Goal: Task Accomplishment & Management: Use online tool/utility

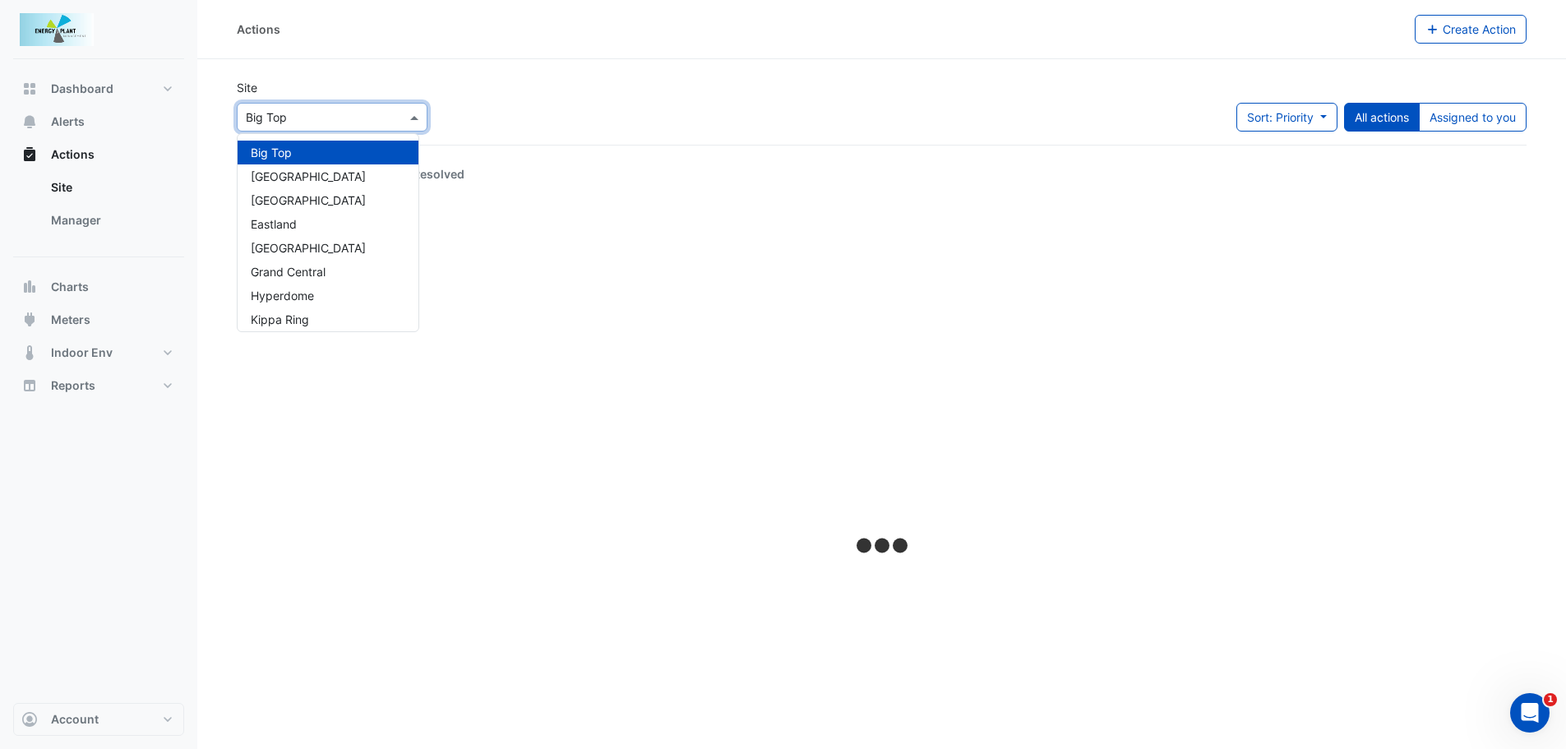
click at [414, 128] on div "Select a Site × Big Top" at bounding box center [332, 117] width 191 height 29
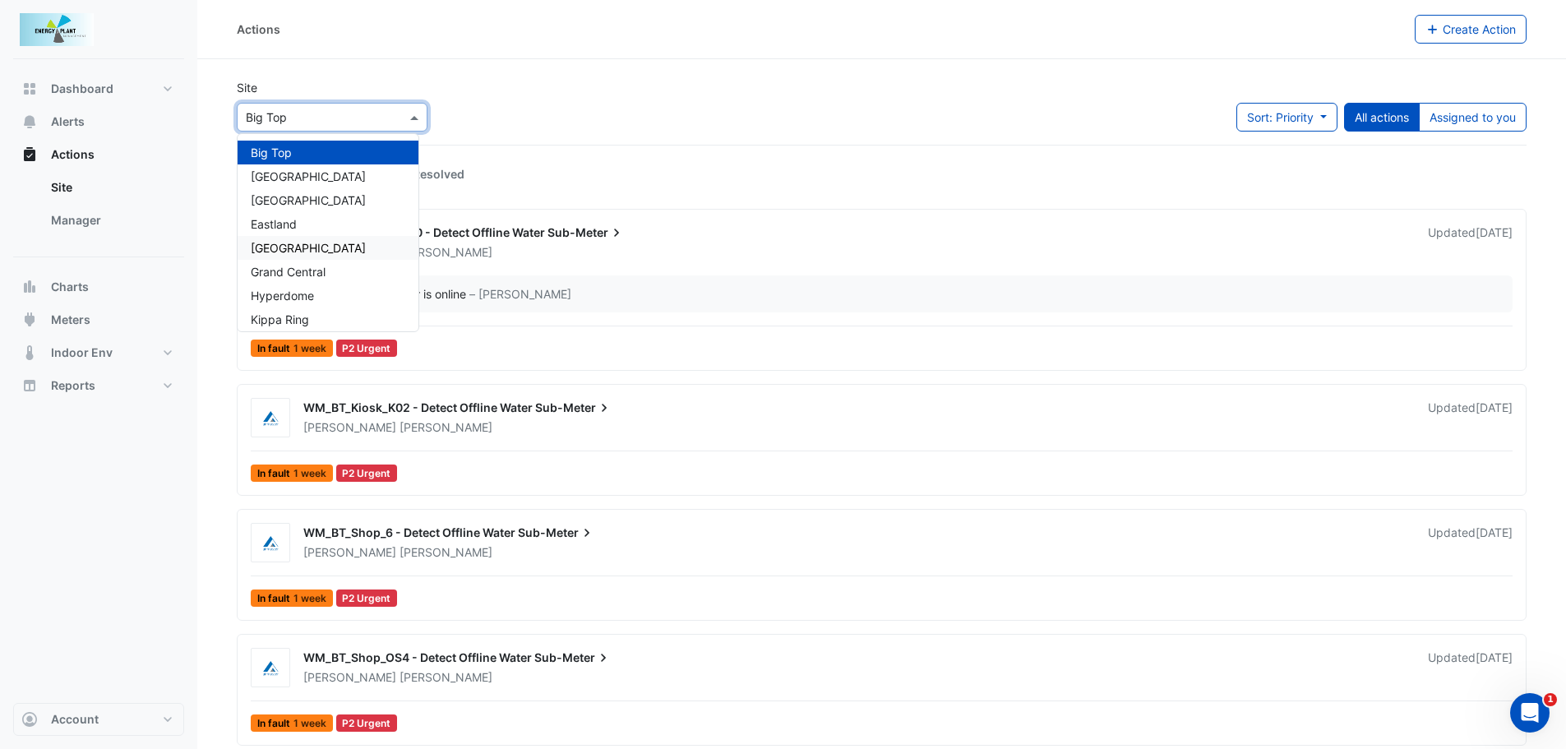
scroll to position [82, 0]
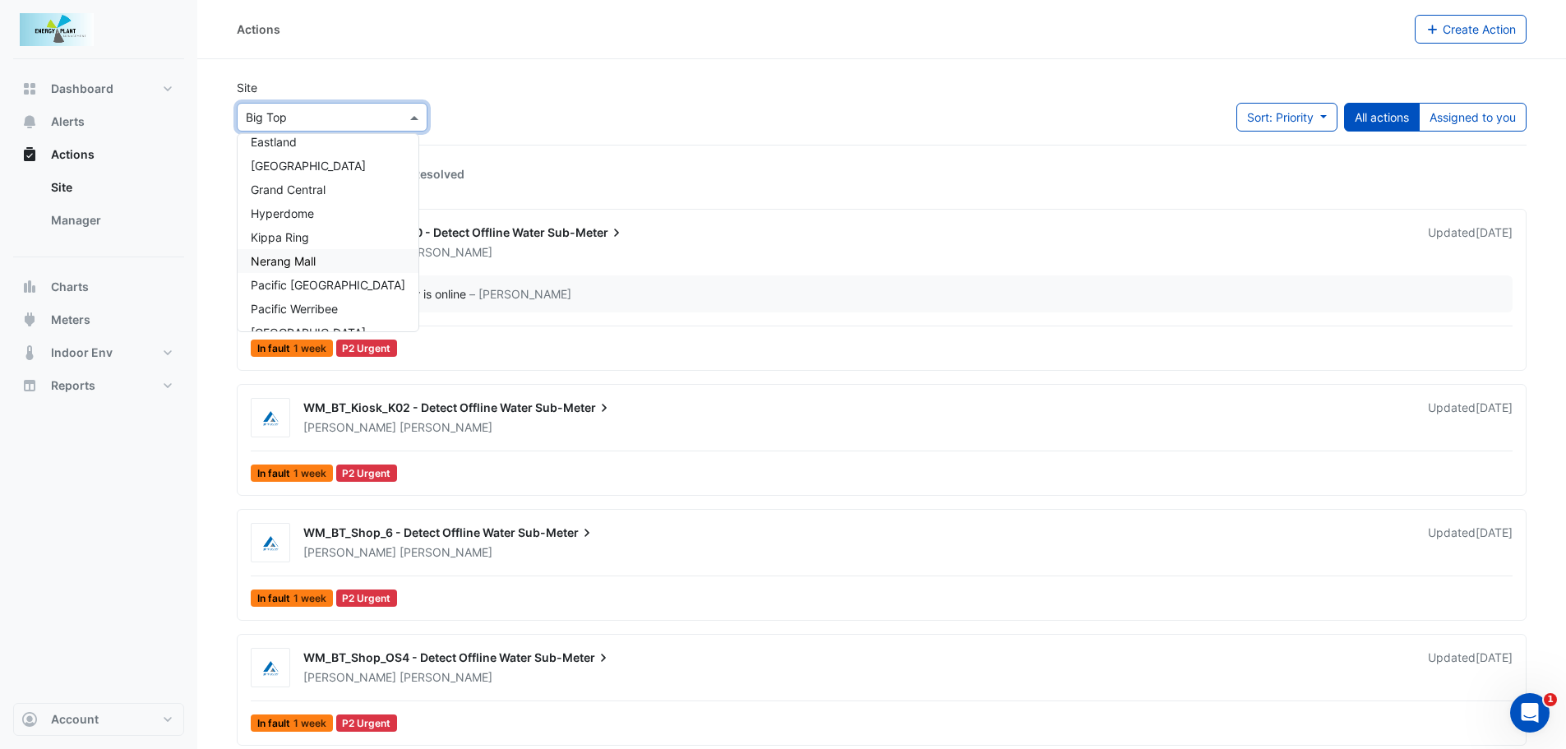
click at [307, 260] on span "Nerang Mall" at bounding box center [283, 261] width 65 height 14
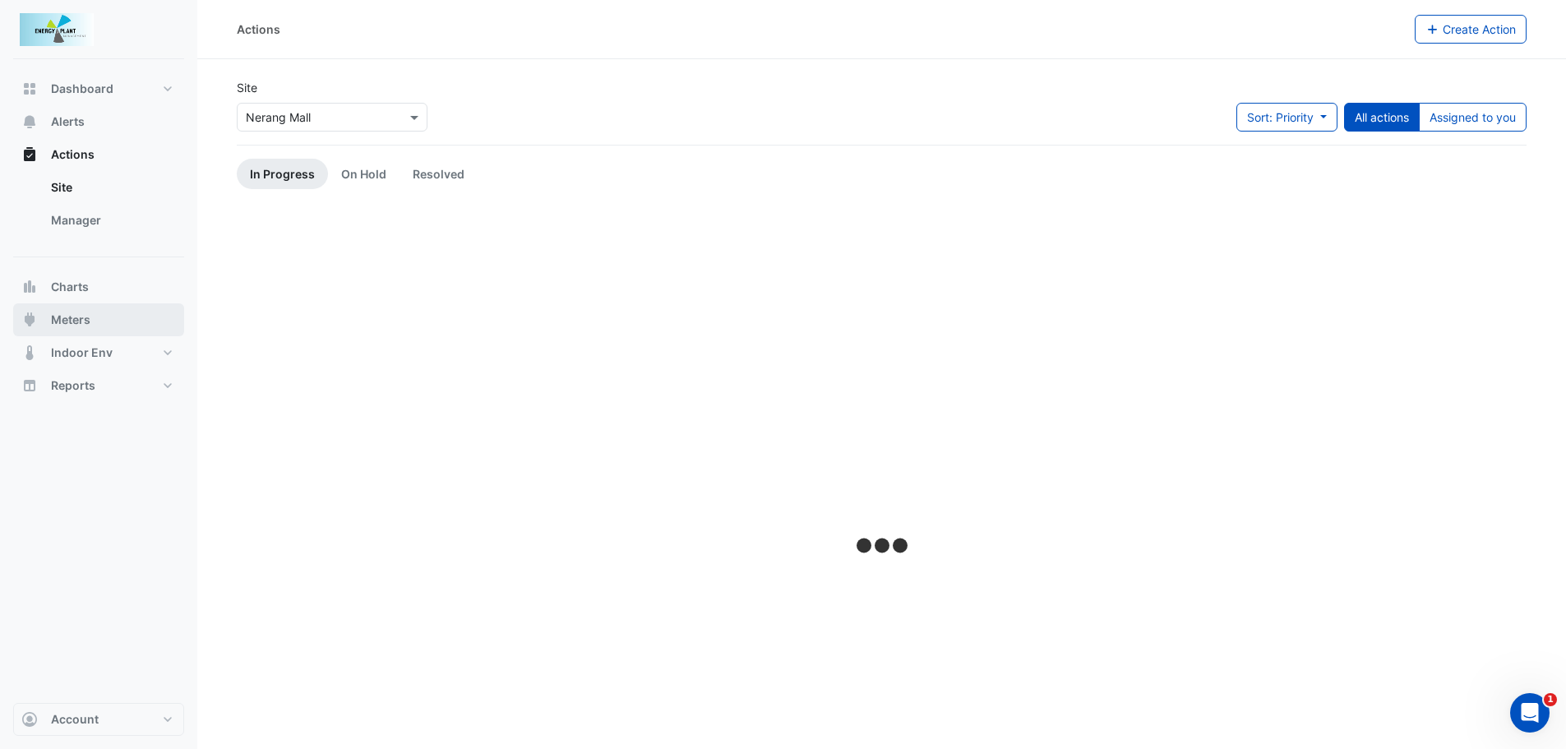
click at [92, 307] on button "Meters" at bounding box center [98, 319] width 171 height 33
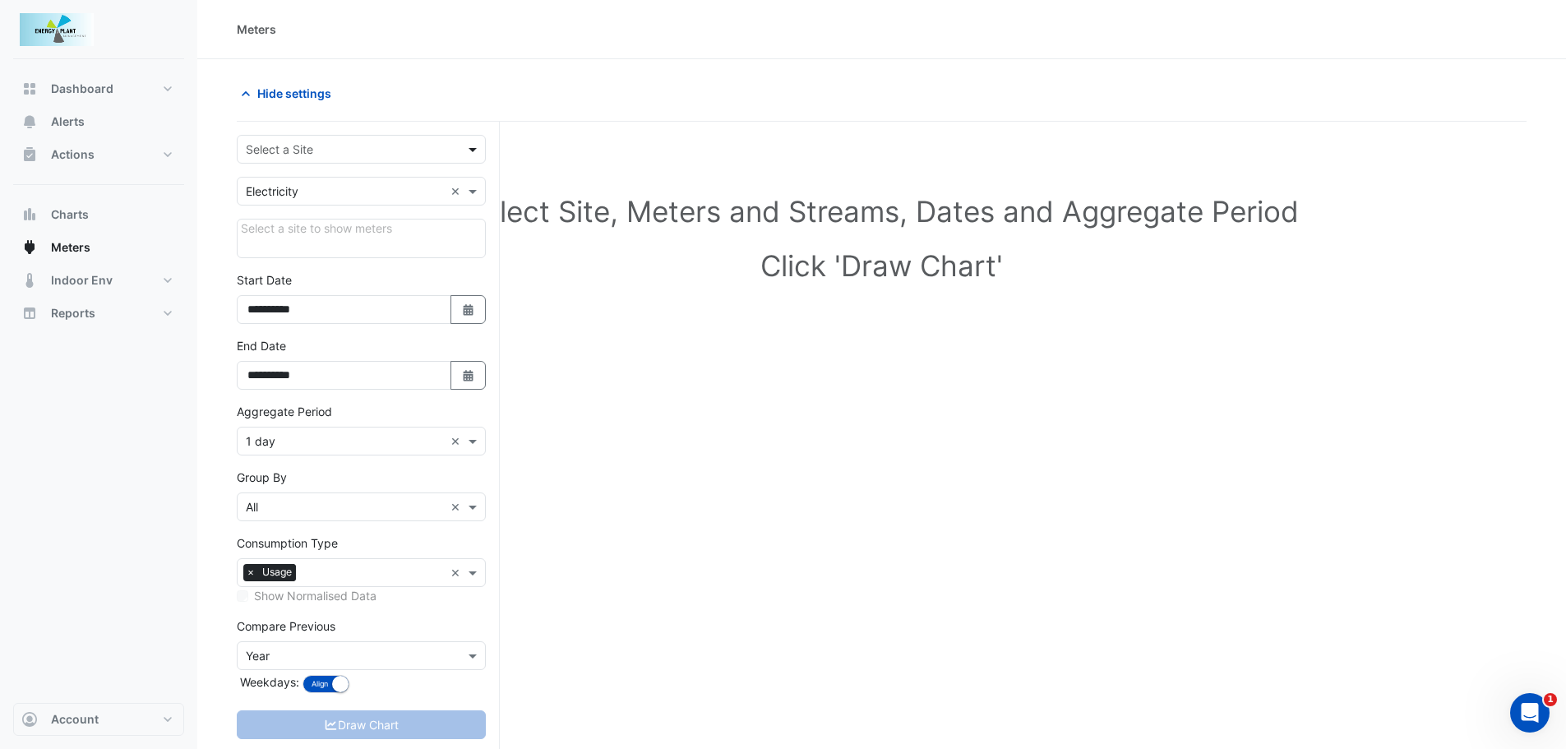
click at [475, 154] on span at bounding box center [474, 149] width 21 height 17
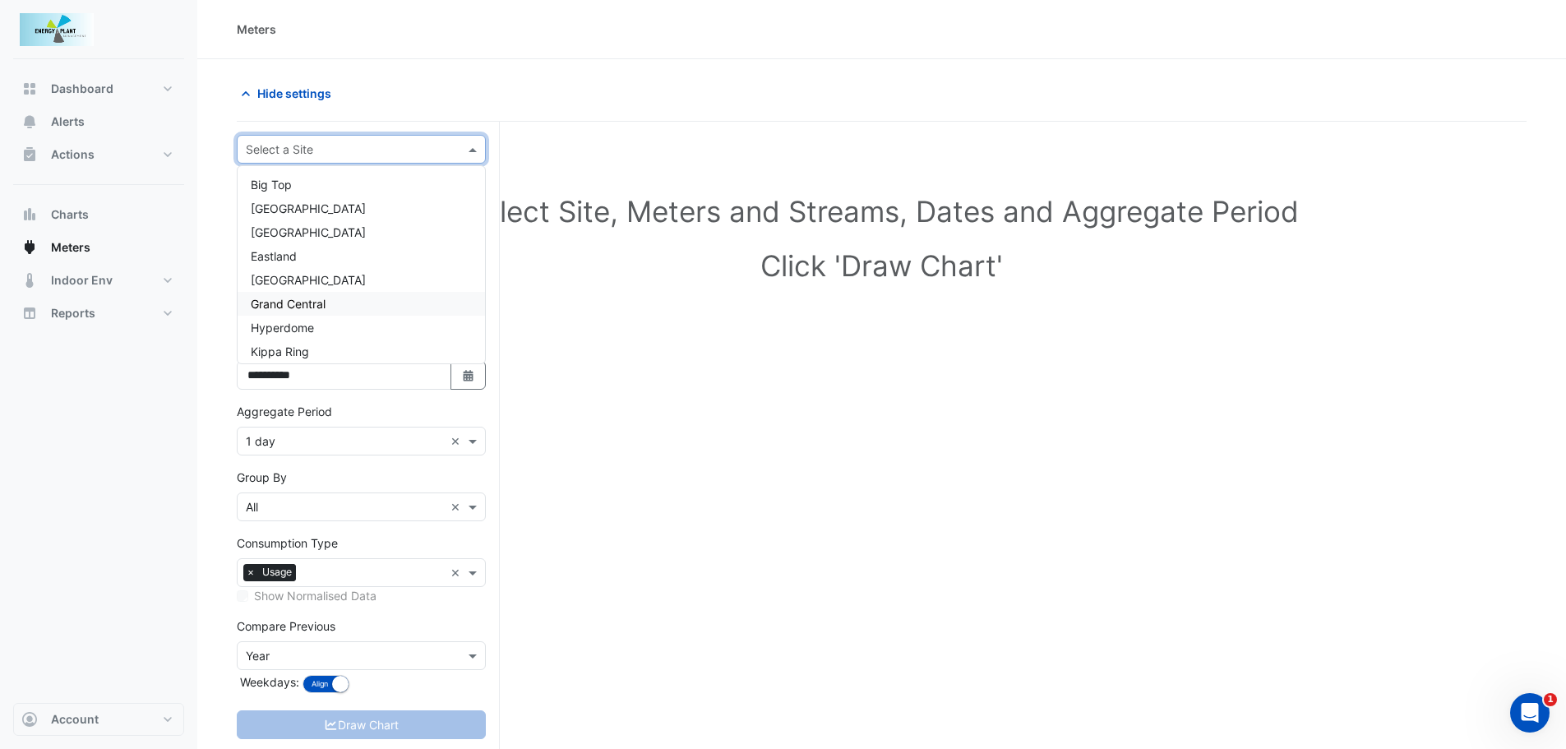
scroll to position [82, 0]
click at [286, 295] on span "Nerang Mall" at bounding box center [283, 293] width 65 height 14
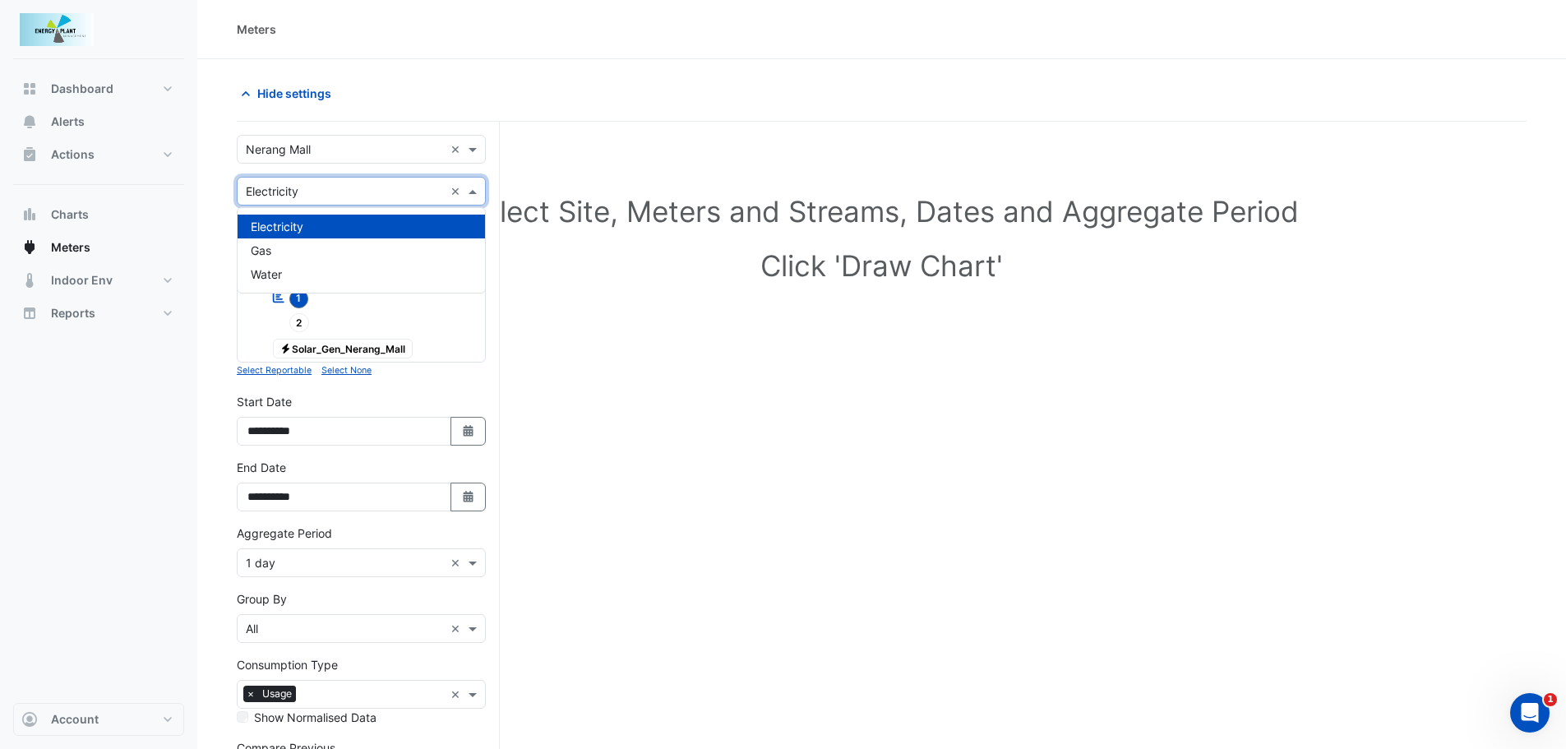
click at [478, 186] on span at bounding box center [474, 191] width 21 height 17
click at [301, 274] on div "Water" at bounding box center [361, 274] width 247 height 24
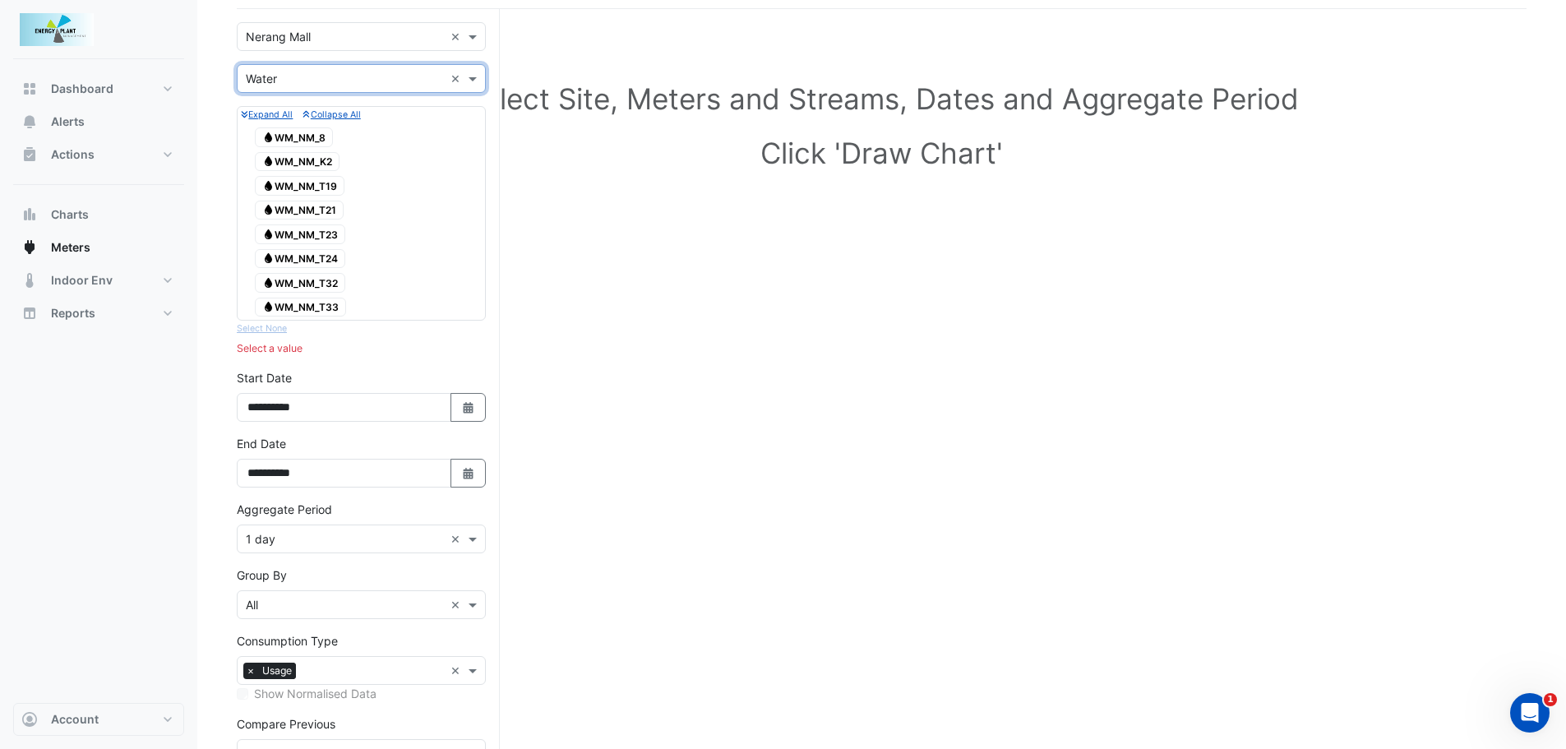
scroll to position [0, 0]
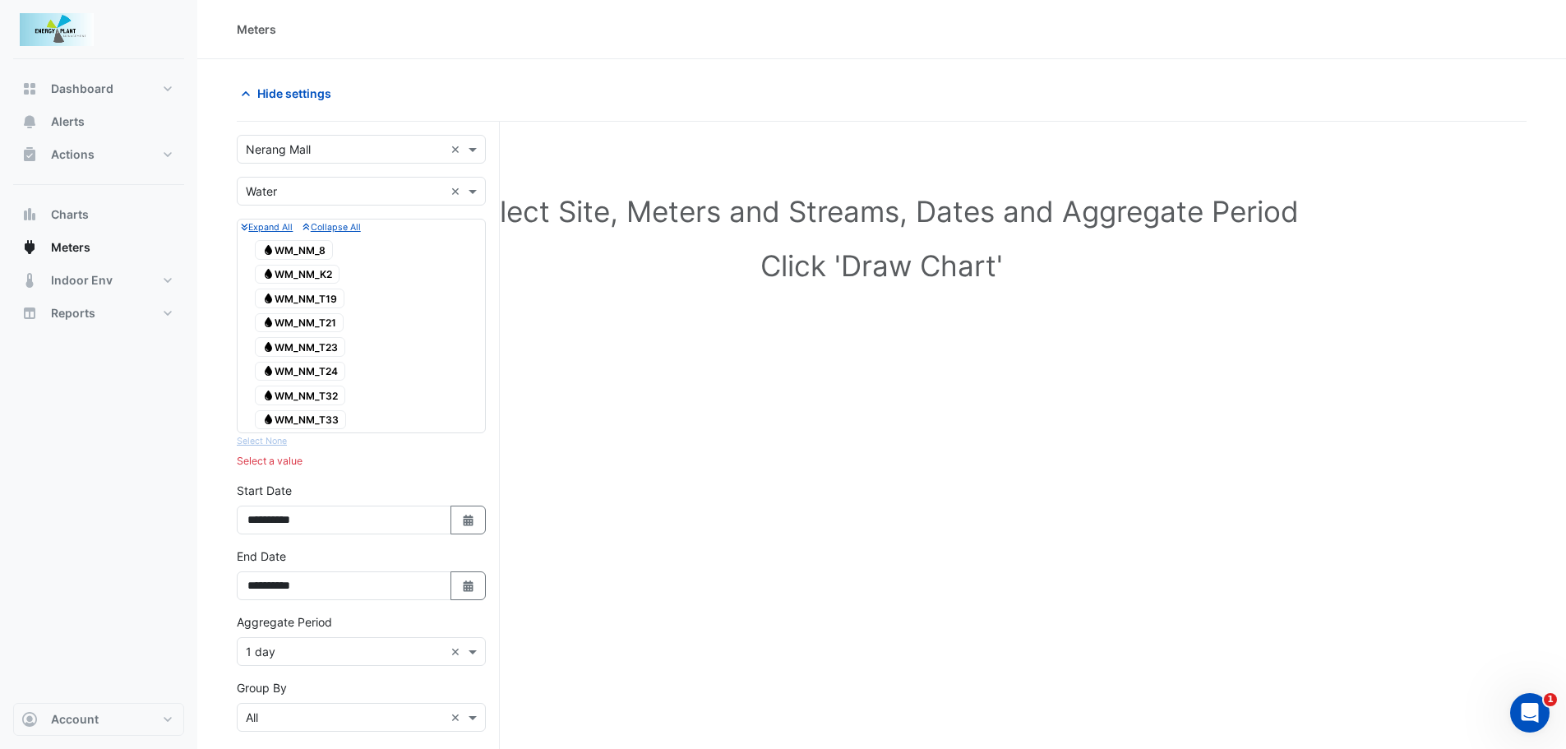
click at [293, 251] on span "Water WM_NM_8" at bounding box center [294, 250] width 78 height 20
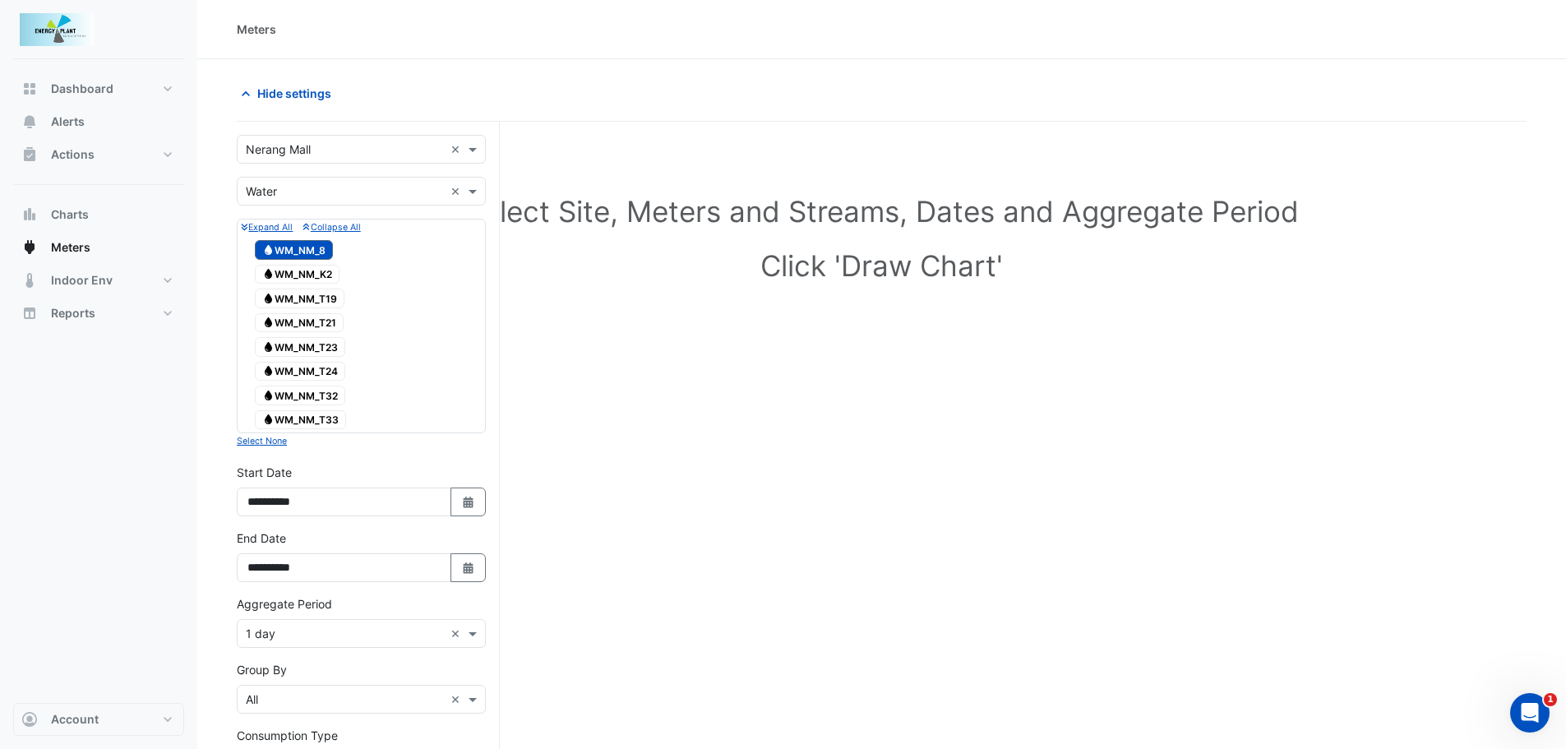
click at [292, 275] on span "Water WM_NM_K2" at bounding box center [297, 275] width 85 height 20
click at [296, 300] on span "Water WM_NM_T19" at bounding box center [300, 299] width 90 height 20
drag, startPoint x: 299, startPoint y: 321, endPoint x: 301, endPoint y: 342, distance: 20.6
click at [299, 325] on span "Water WM_NM_T21" at bounding box center [299, 323] width 89 height 20
drag, startPoint x: 301, startPoint y: 344, endPoint x: 305, endPoint y: 364, distance: 21.0
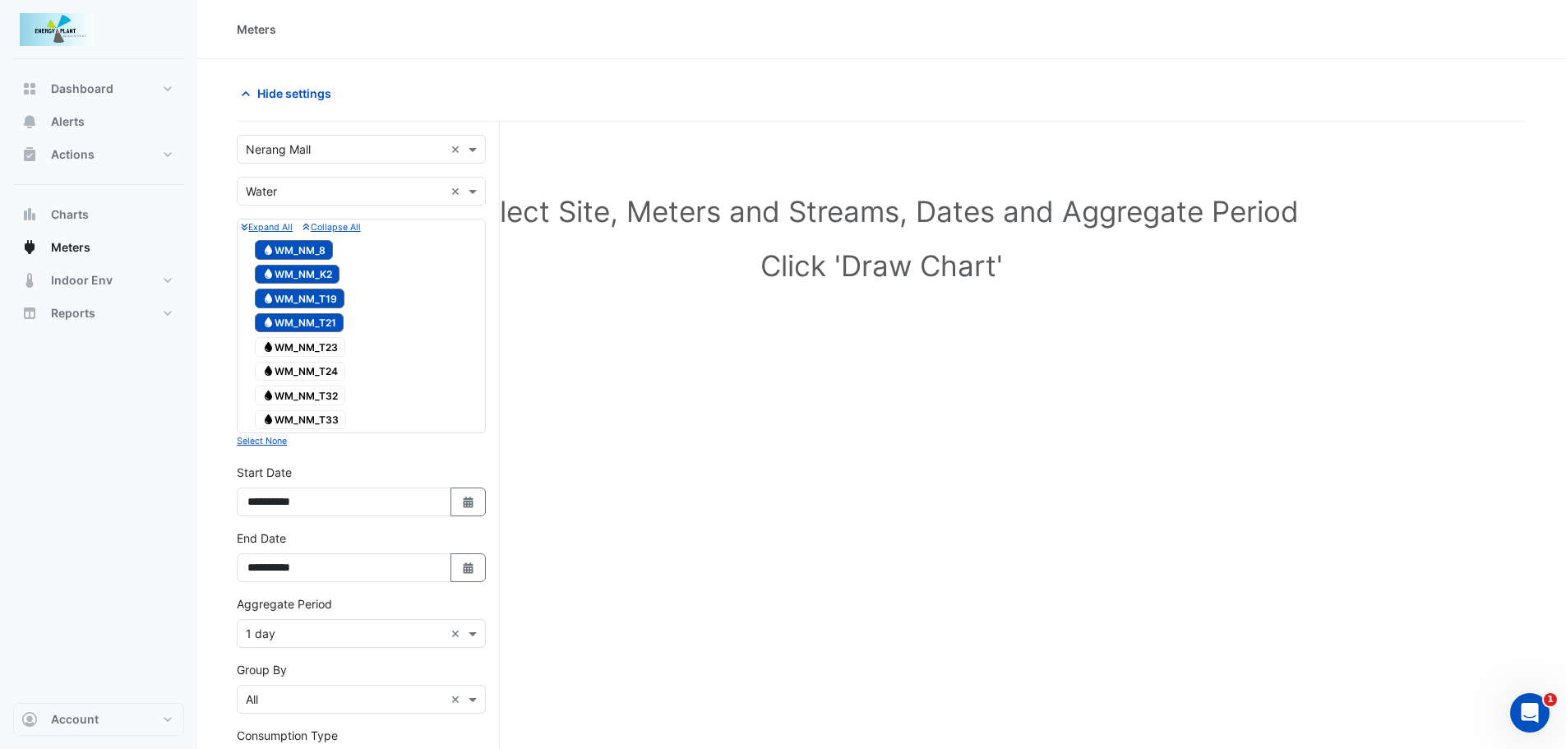
click at [302, 348] on span "Water WM_NM_T23" at bounding box center [300, 347] width 90 height 20
click at [306, 369] on span "Water WM_NM_T24" at bounding box center [300, 372] width 90 height 20
click at [308, 388] on span "Water WM_NM_T32" at bounding box center [300, 396] width 90 height 20
click at [307, 415] on span "Water WM_NM_T33" at bounding box center [300, 420] width 91 height 20
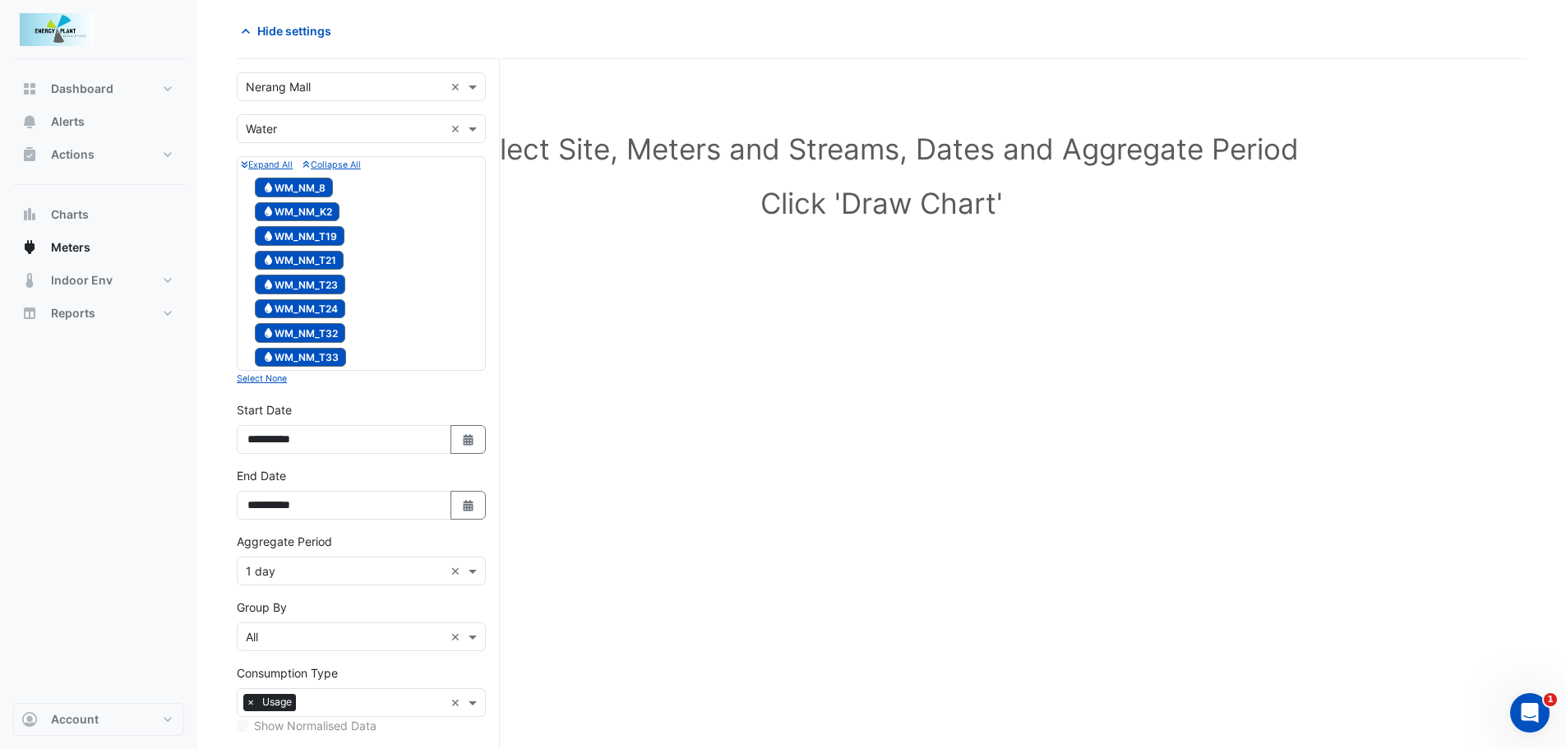
scroll to position [229, 0]
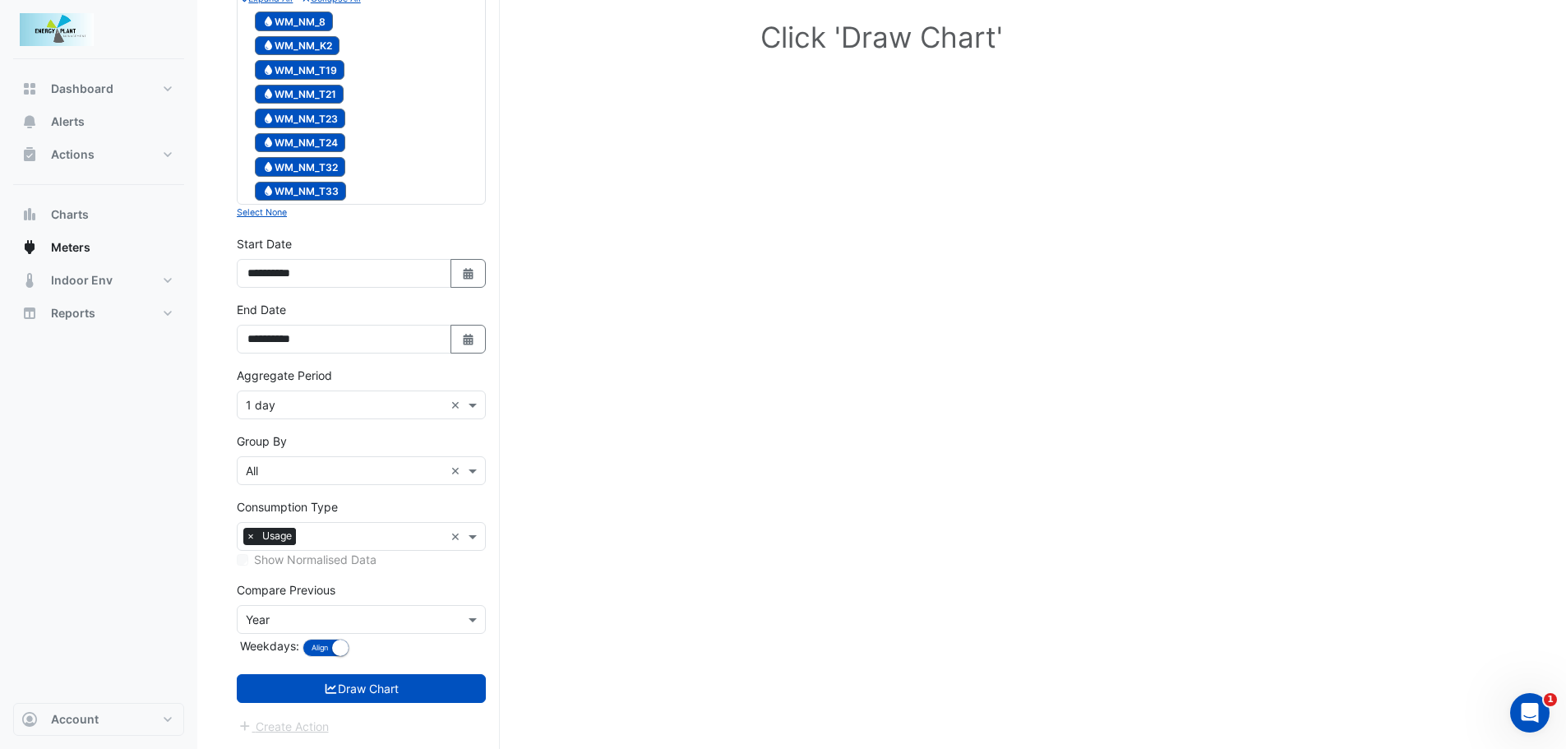
click at [320, 474] on input "text" at bounding box center [345, 471] width 198 height 17
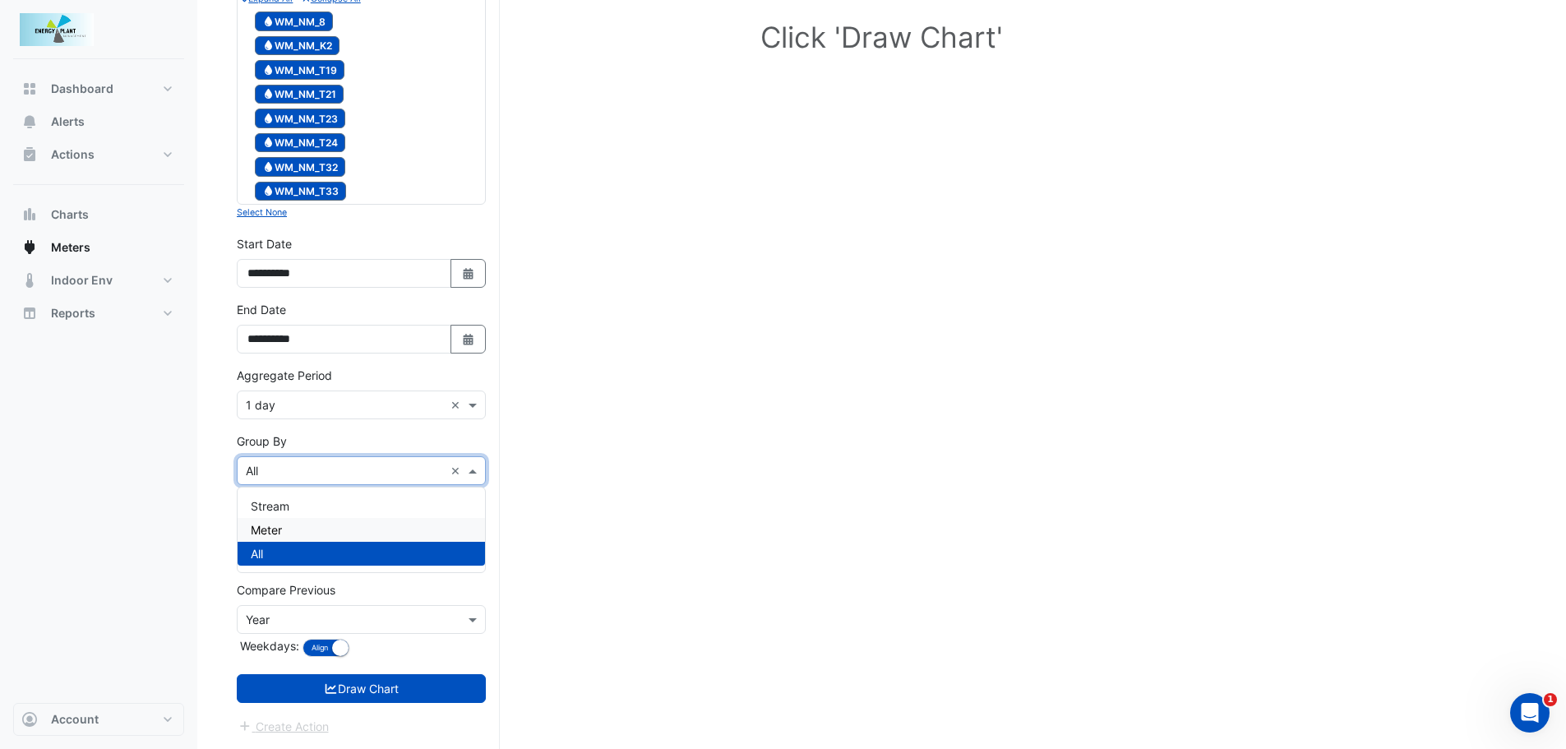
click at [306, 533] on div "Meter" at bounding box center [361, 530] width 247 height 24
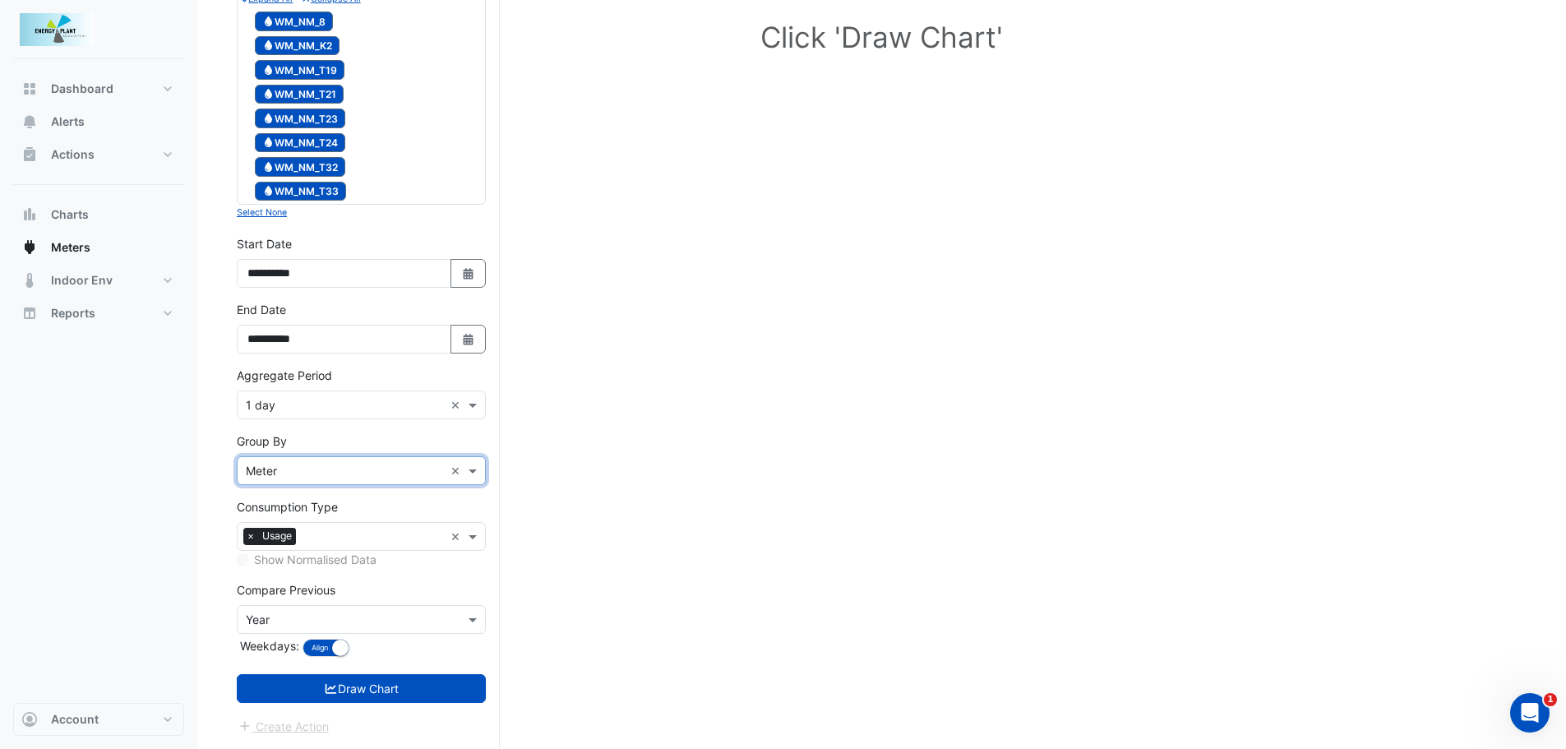
click at [310, 400] on input "text" at bounding box center [345, 405] width 198 height 17
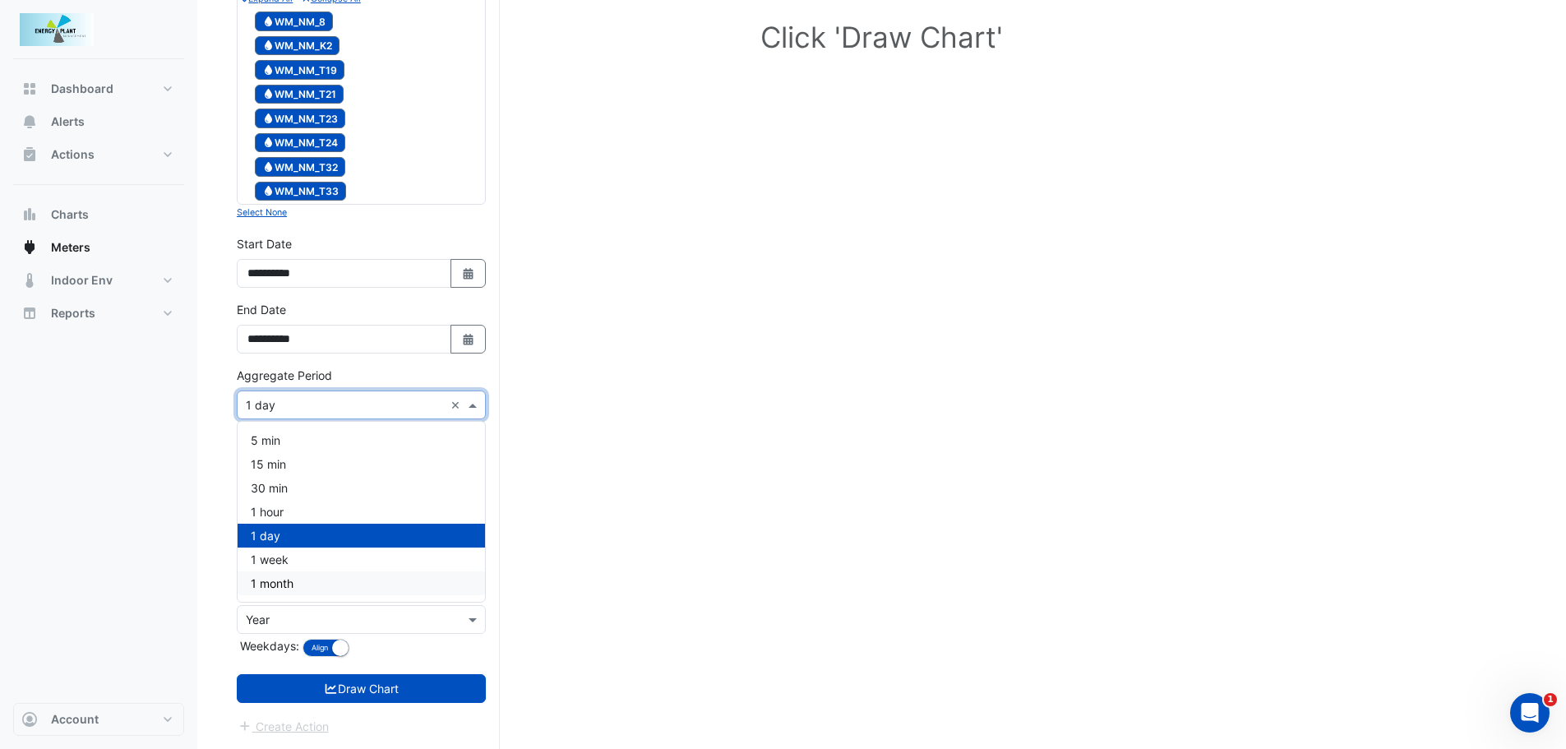
click at [270, 585] on span "1 month" at bounding box center [272, 583] width 43 height 14
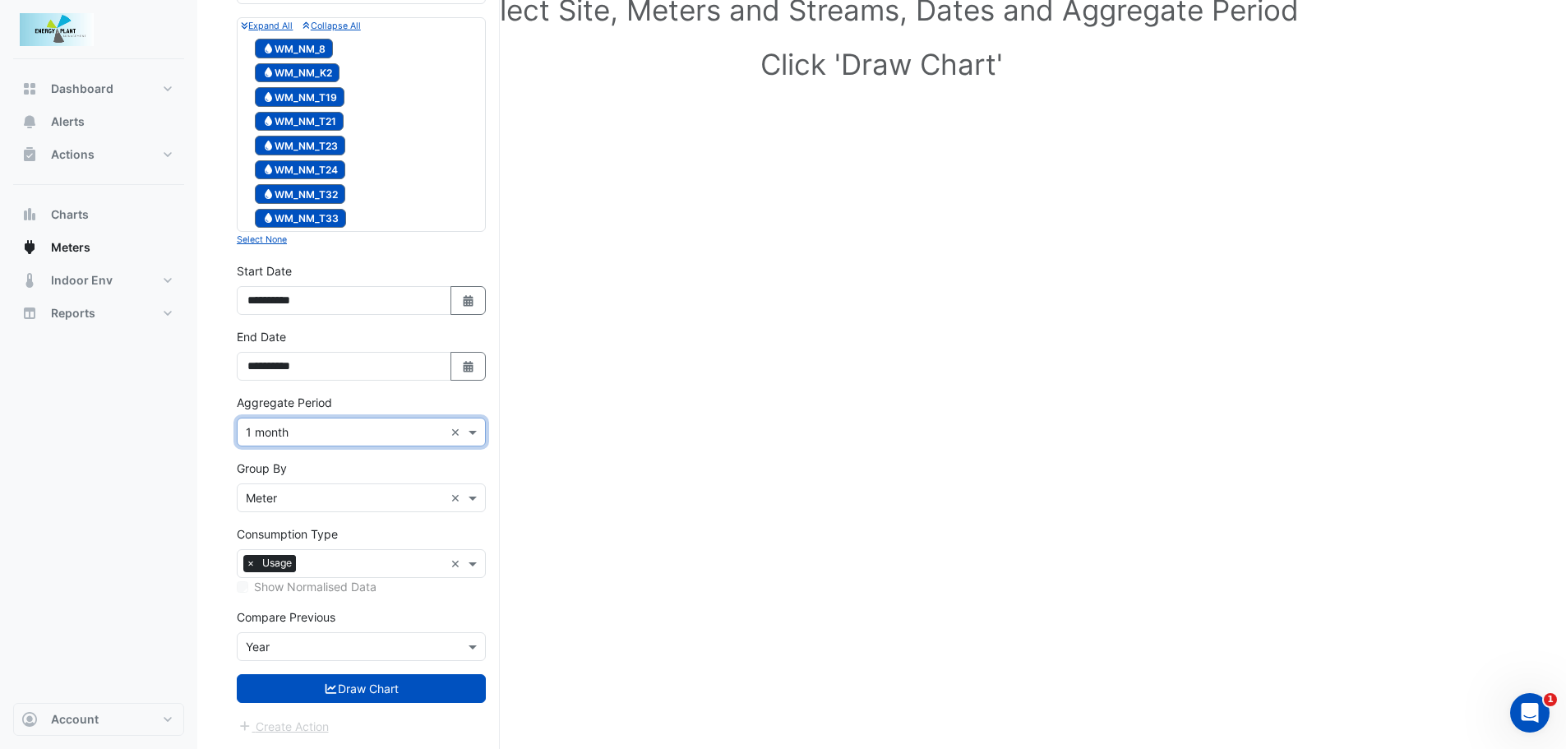
scroll to position [201, 0]
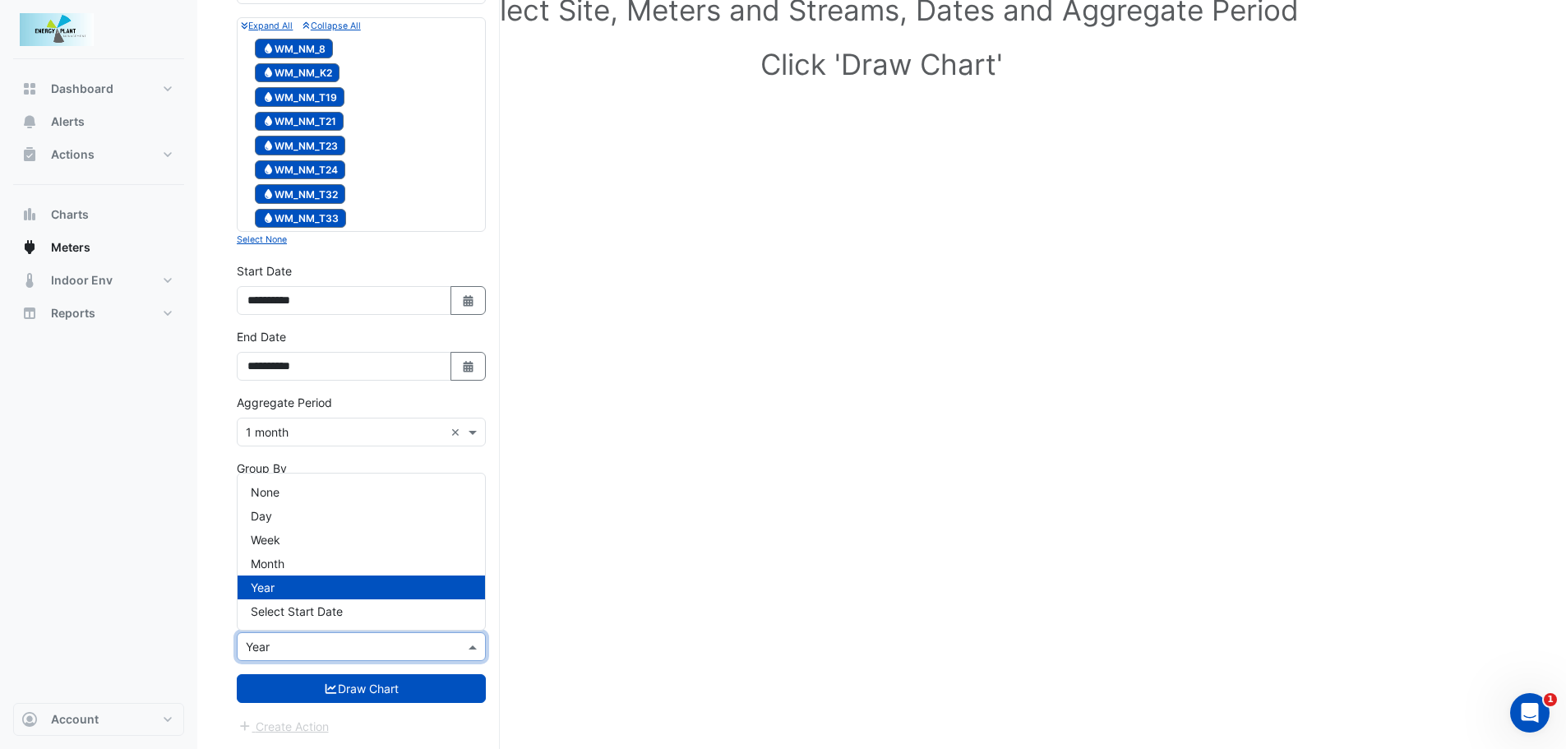
click at [312, 645] on input "text" at bounding box center [345, 647] width 198 height 17
click at [264, 492] on span "None" at bounding box center [265, 492] width 29 height 14
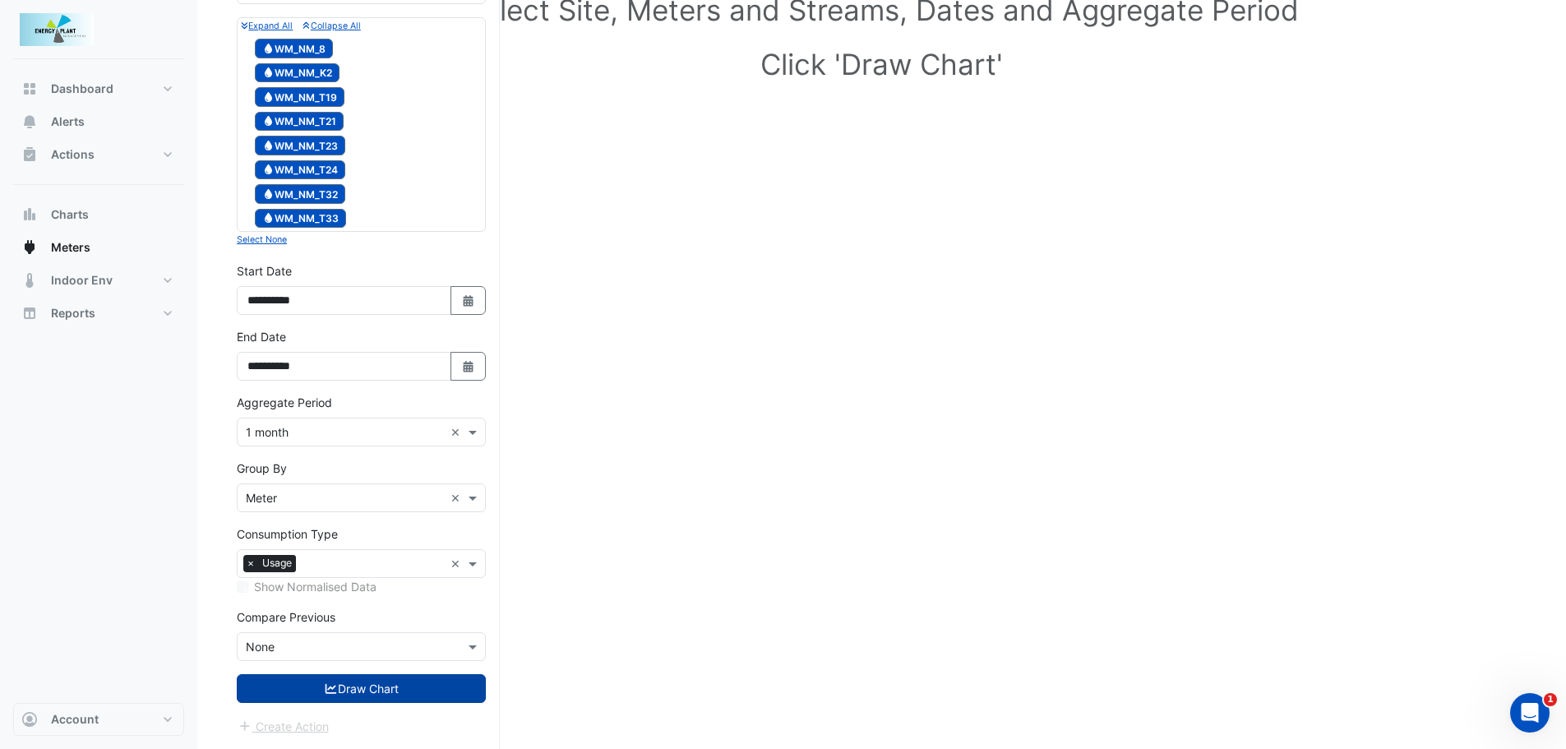
click at [320, 682] on button "Draw Chart" at bounding box center [361, 688] width 249 height 29
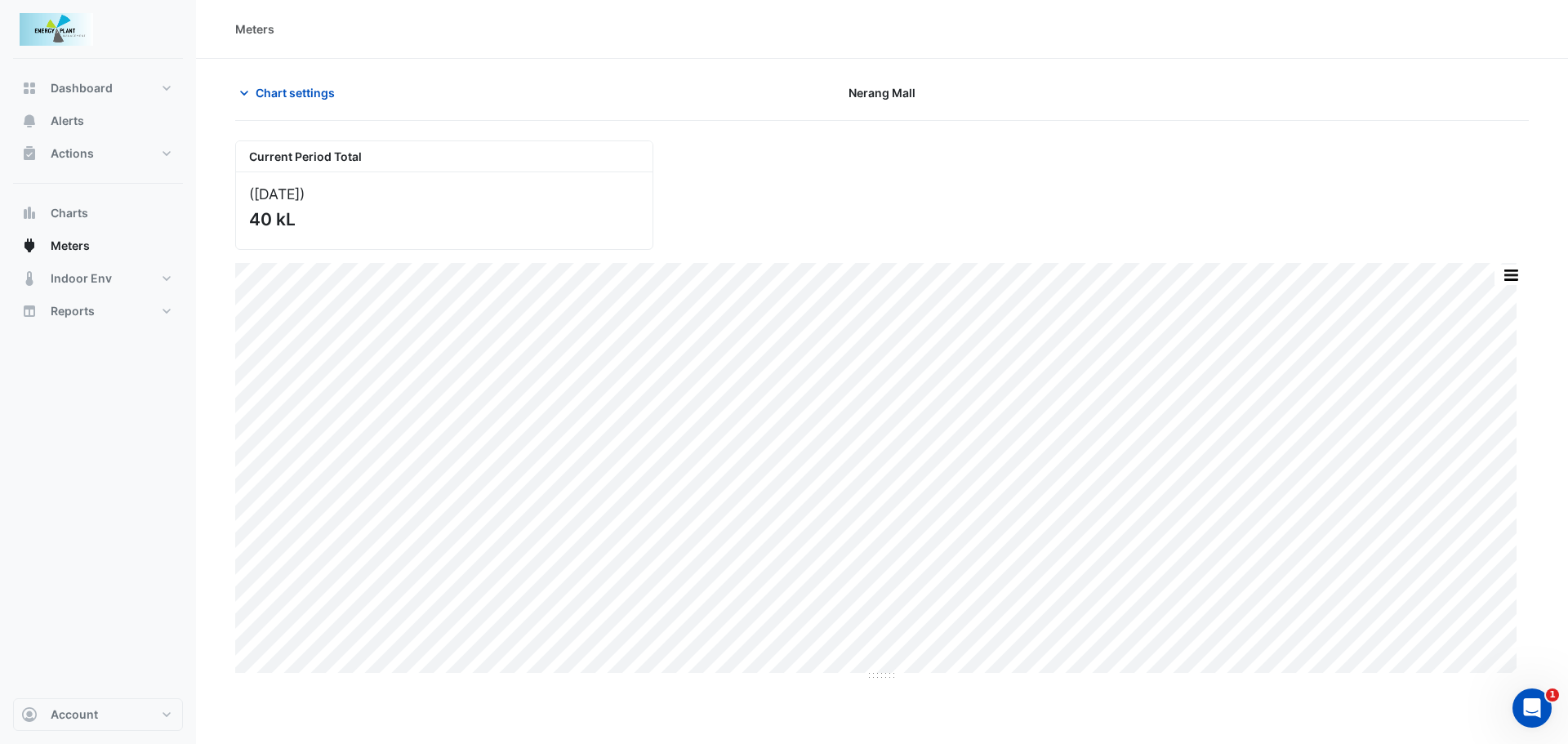
click at [1509, 280] on button "button" at bounding box center [1510, 274] width 33 height 21
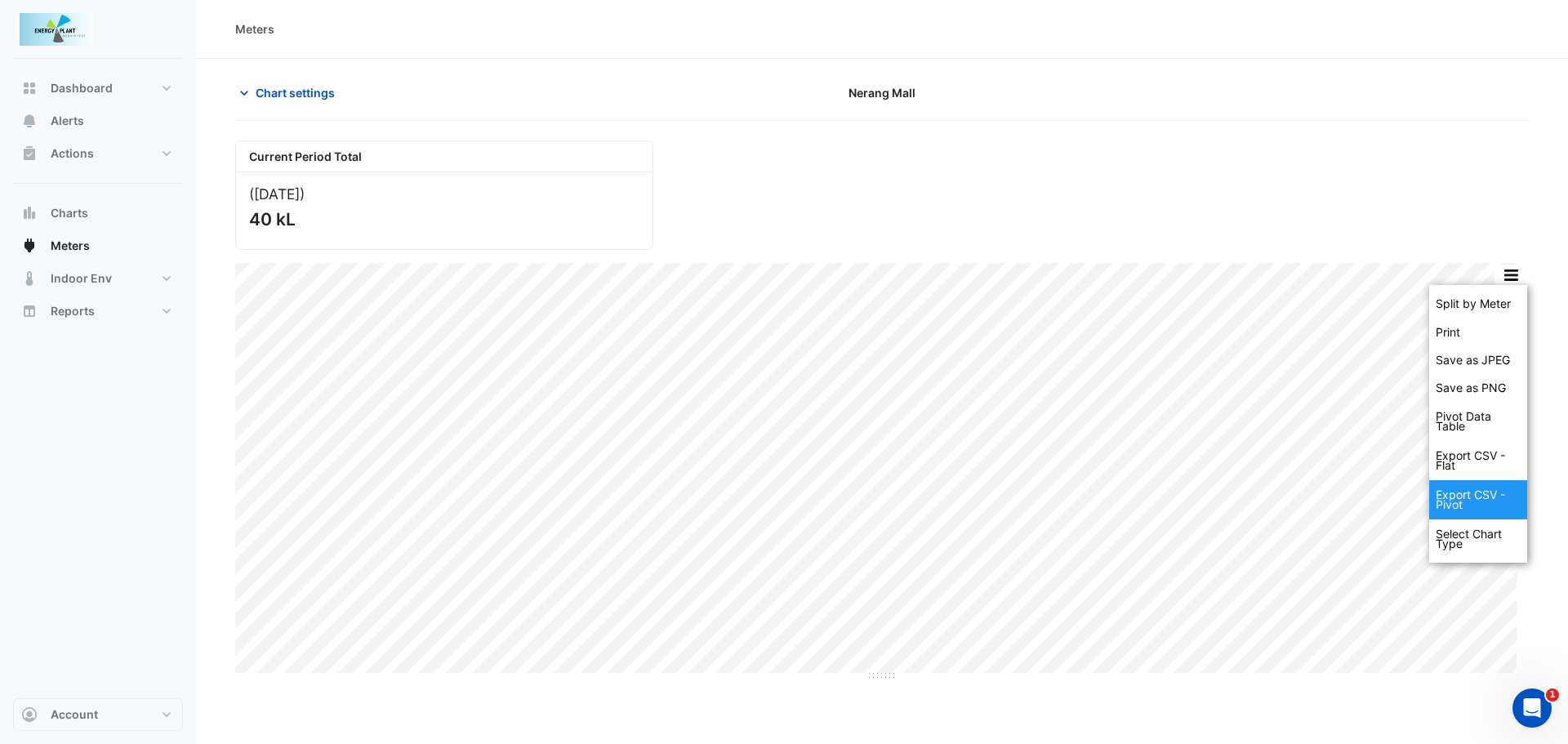
click at [1468, 457] on div "Export CSV - Flat" at bounding box center [1479, 460] width 98 height 39
